Goal: Navigation & Orientation: Find specific page/section

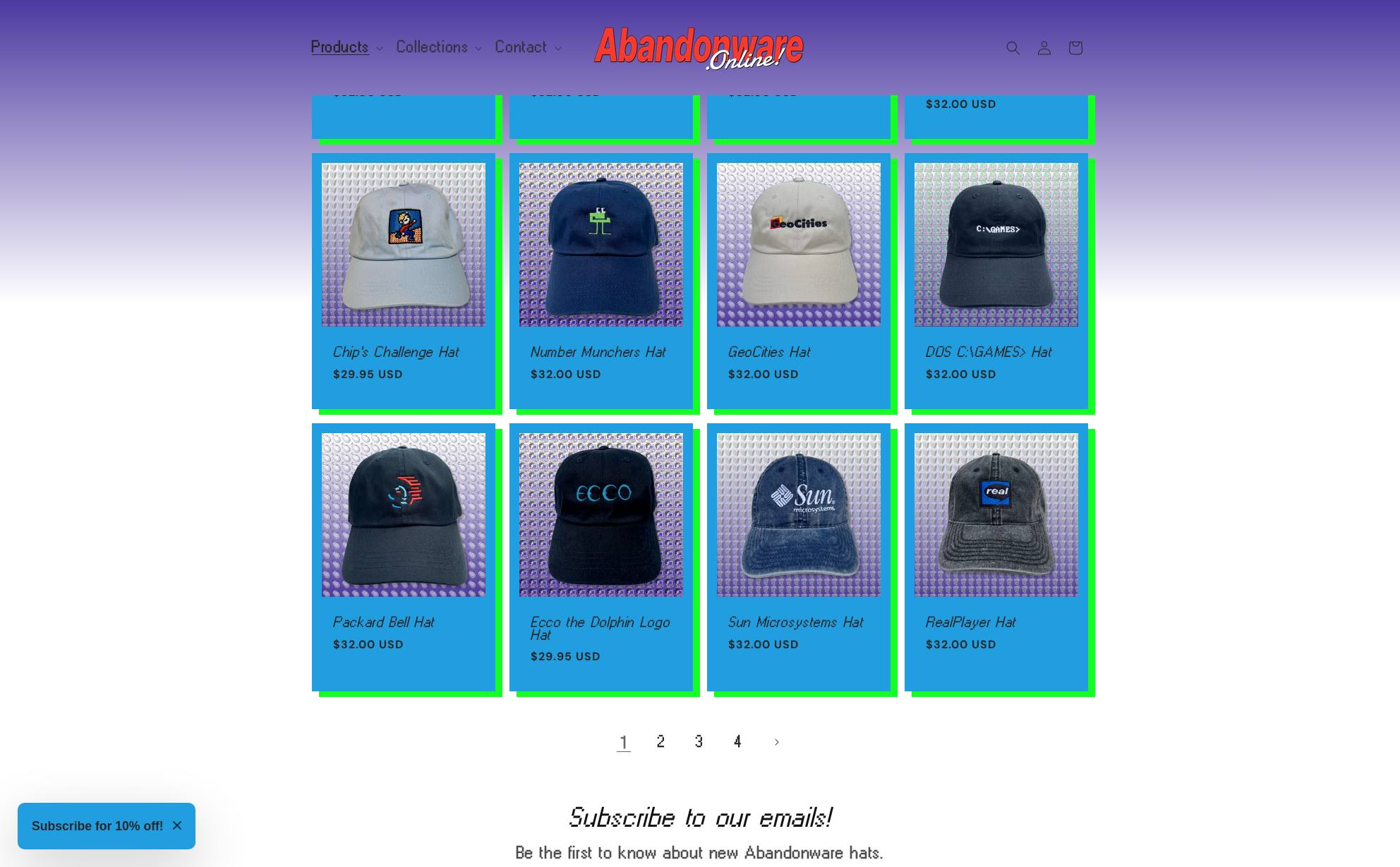
scroll to position [585, 0]
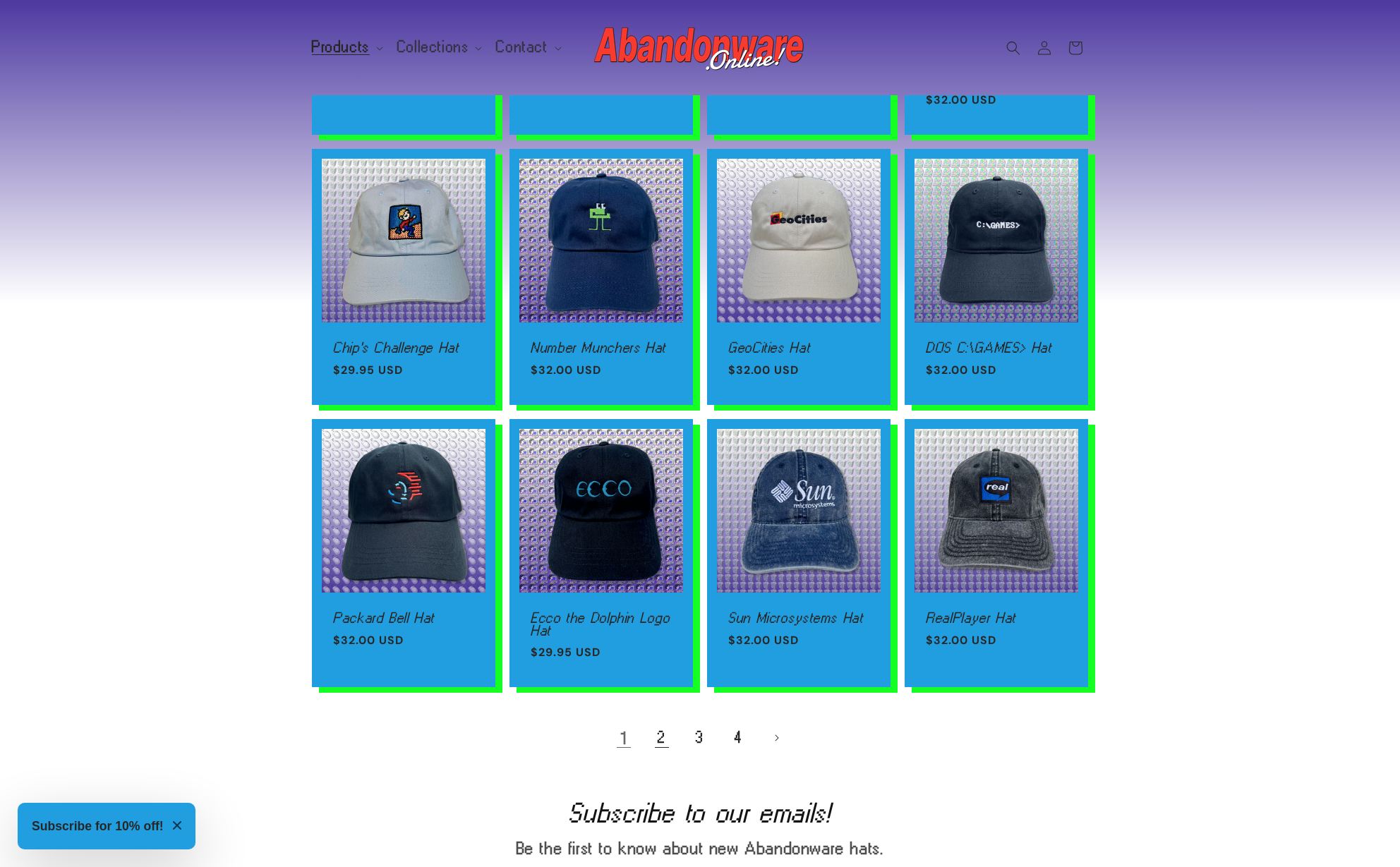
click at [670, 745] on link "2" at bounding box center [661, 737] width 31 height 31
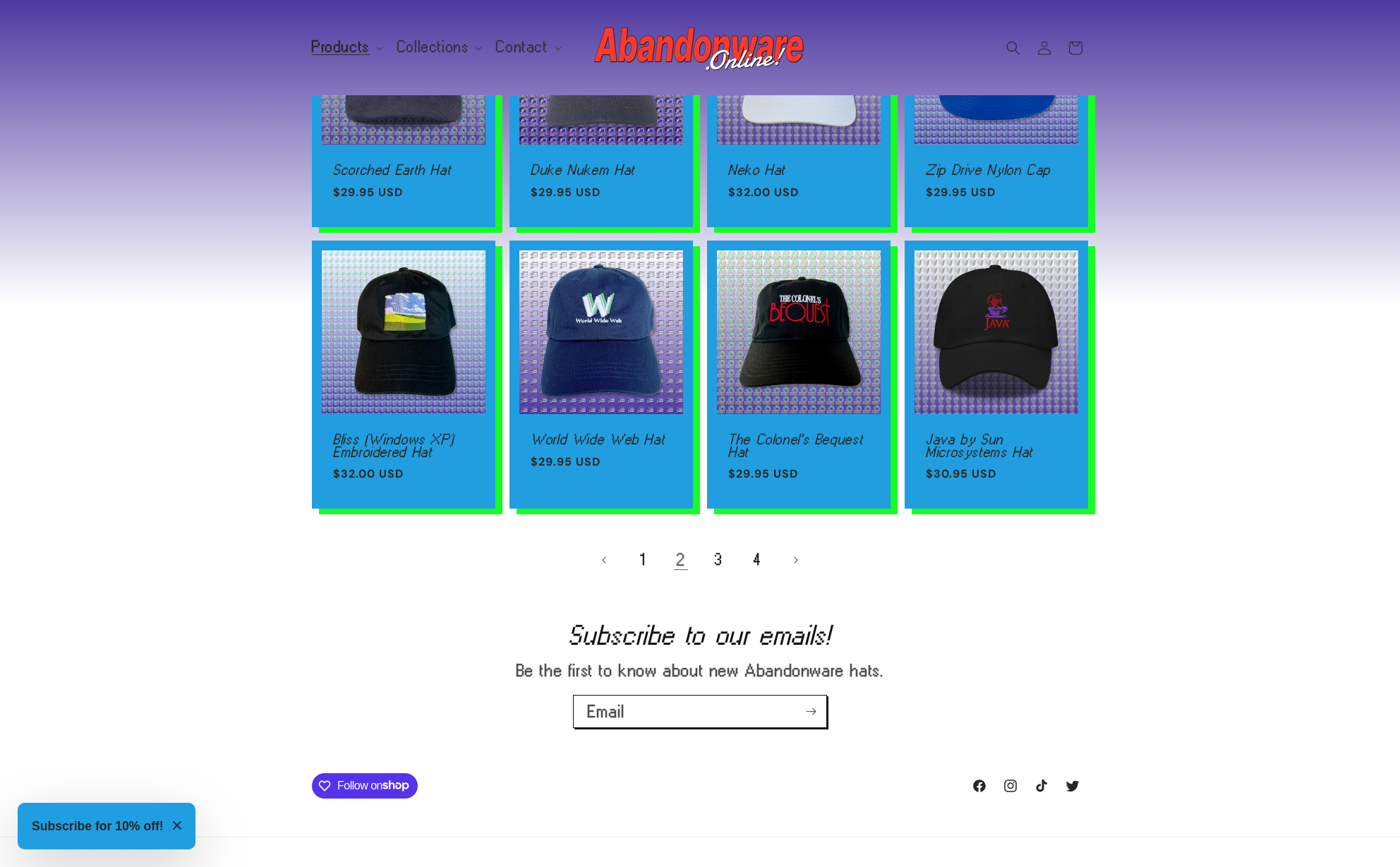
scroll to position [777, 0]
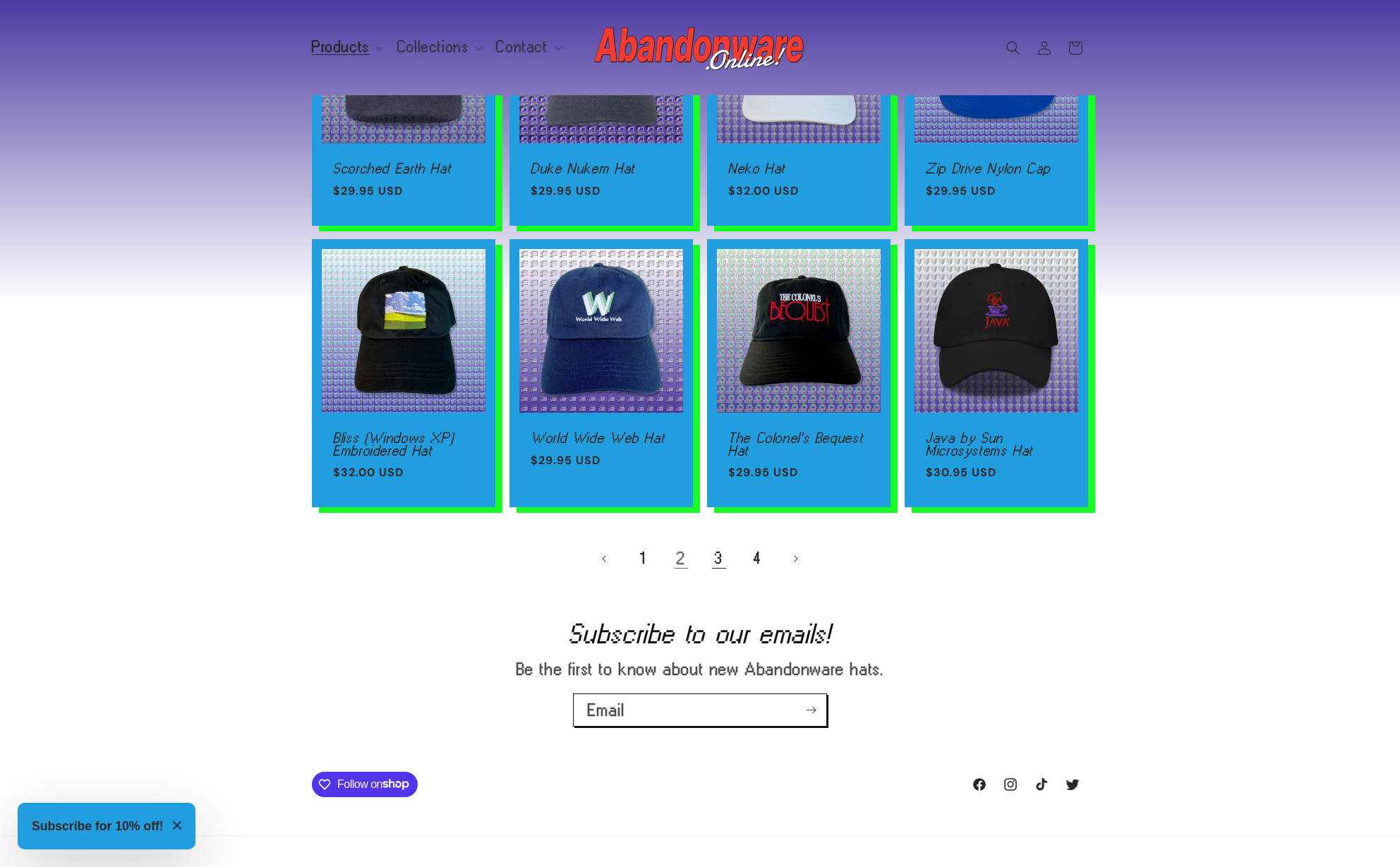
click at [716, 550] on link "3" at bounding box center [718, 558] width 31 height 31
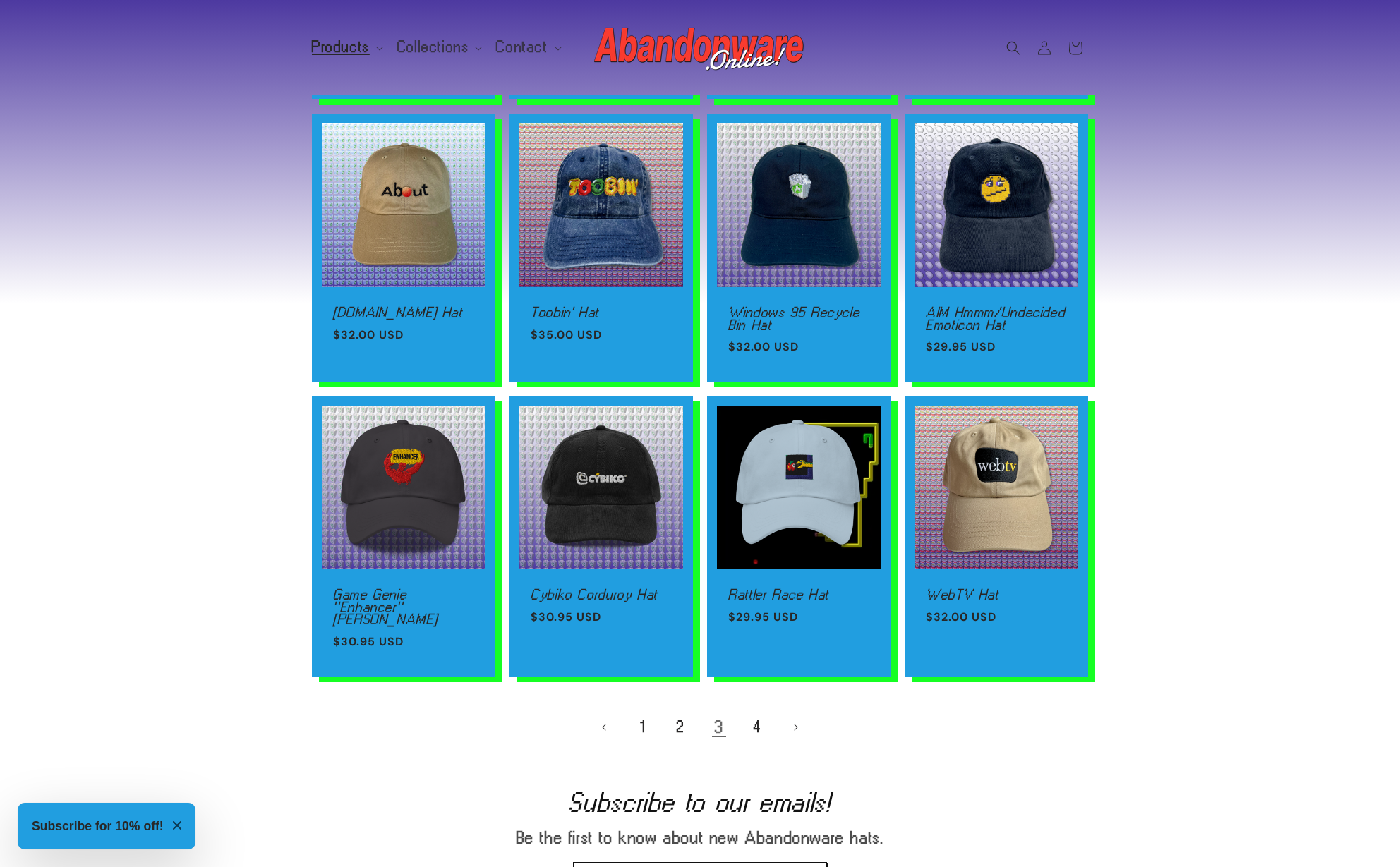
scroll to position [614, 0]
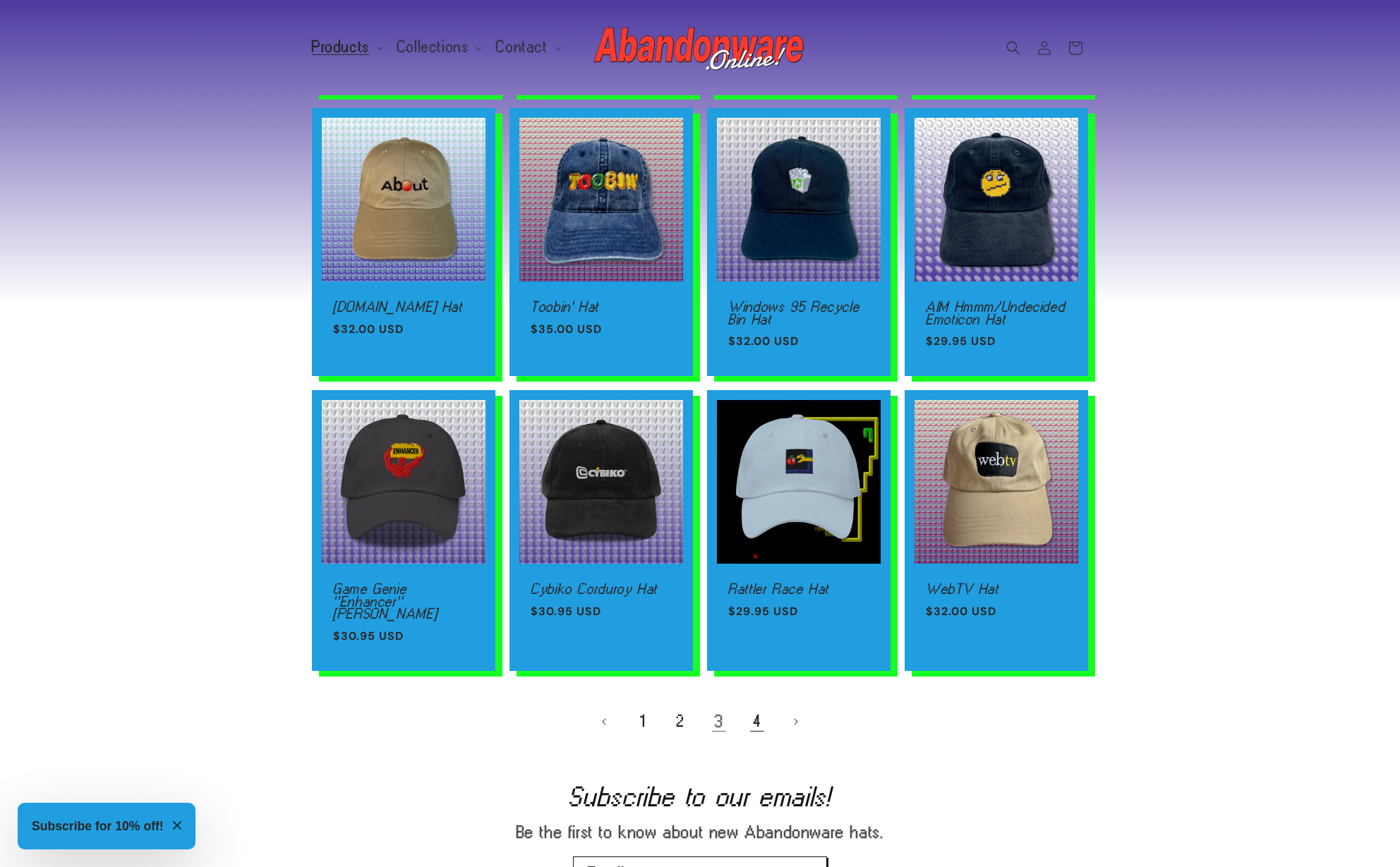
click at [761, 706] on link "4" at bounding box center [757, 721] width 31 height 31
